Goal: Information Seeking & Learning: Learn about a topic

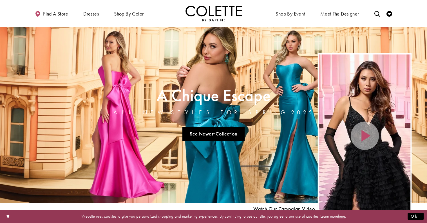
drag, startPoint x: 0, startPoint y: 0, endPoint x: 79, endPoint y: 173, distance: 190.5
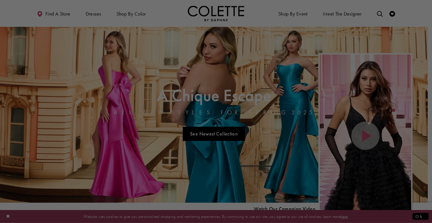
drag, startPoint x: 79, startPoint y: 173, endPoint x: 45, endPoint y: 95, distance: 85.4
click at [45, 95] on div at bounding box center [218, 112] width 436 height 225
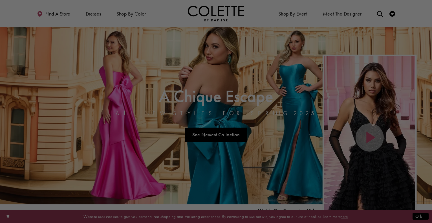
click at [98, 13] on div at bounding box center [218, 112] width 436 height 225
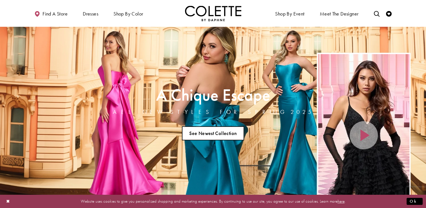
click at [214, 136] on link "See Newest Collection" at bounding box center [213, 133] width 63 height 14
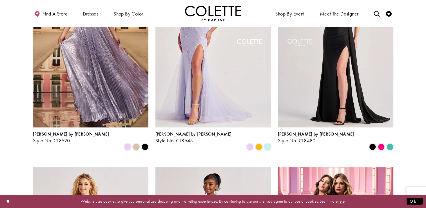
scroll to position [422, 0]
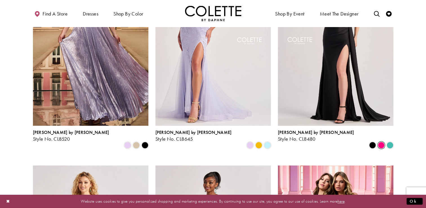
click at [380, 142] on span "Product List" at bounding box center [381, 145] width 7 height 7
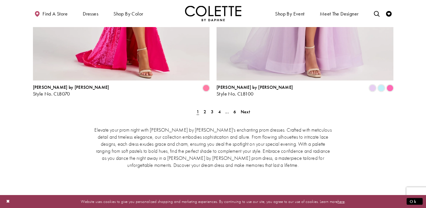
scroll to position [1182, 0]
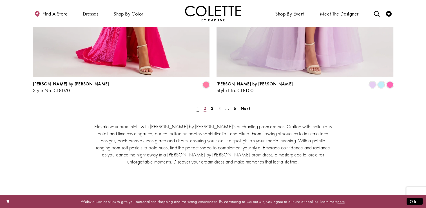
click at [205, 105] on span "2" at bounding box center [205, 108] width 3 height 6
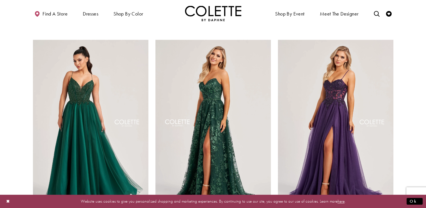
scroll to position [764, 0]
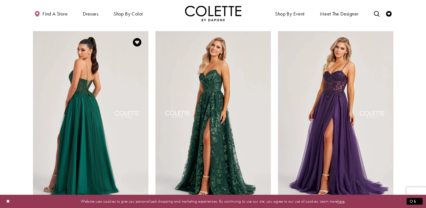
click at [93, 79] on img "Visit Colette by Daphne Style No. CL8250 Page" at bounding box center [91, 115] width 116 height 168
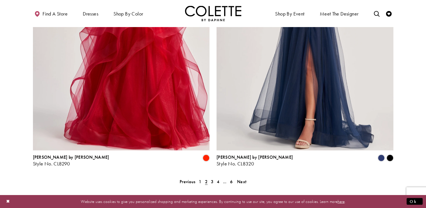
scroll to position [1107, 0]
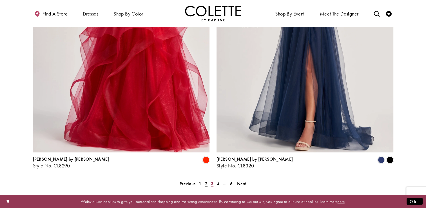
click at [212, 181] on span "3" at bounding box center [212, 184] width 3 height 6
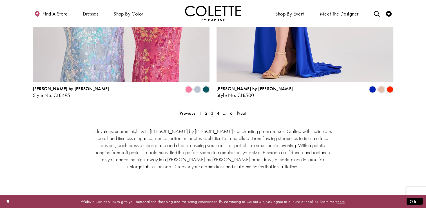
scroll to position [1198, 0]
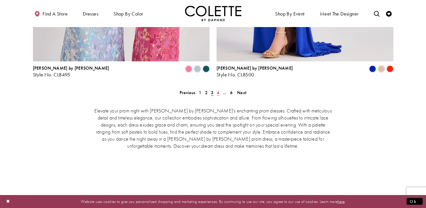
click at [219, 90] on span "4" at bounding box center [218, 93] width 3 height 6
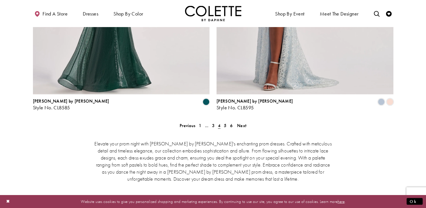
scroll to position [1167, 0]
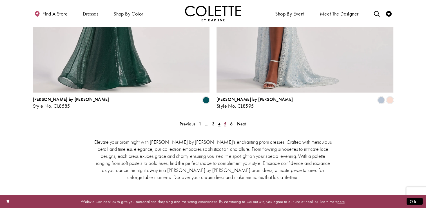
click at [226, 121] on span "5" at bounding box center [225, 124] width 3 height 6
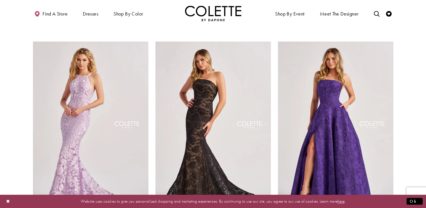
scroll to position [746, 0]
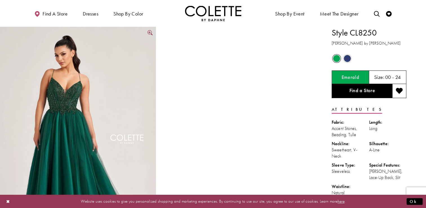
click at [57, 96] on img "Full size Style CL8250 Colette by Daphne #0 default Emerald frontface vertical …" at bounding box center [78, 144] width 156 height 234
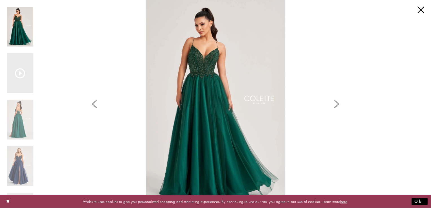
click at [209, 69] on img "Scroll List" at bounding box center [215, 104] width 228 height 208
click at [21, 165] on img "Scroll List" at bounding box center [20, 166] width 26 height 40
